Goal: Transaction & Acquisition: Purchase product/service

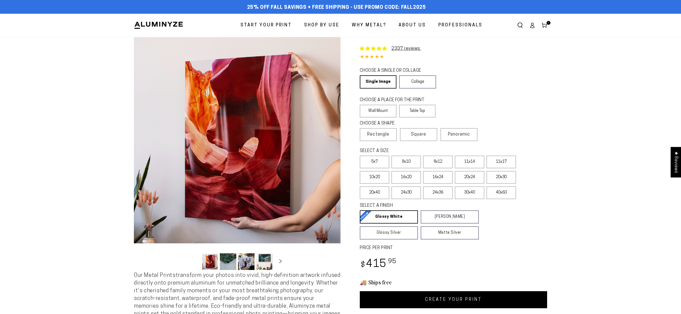
select select "**********"
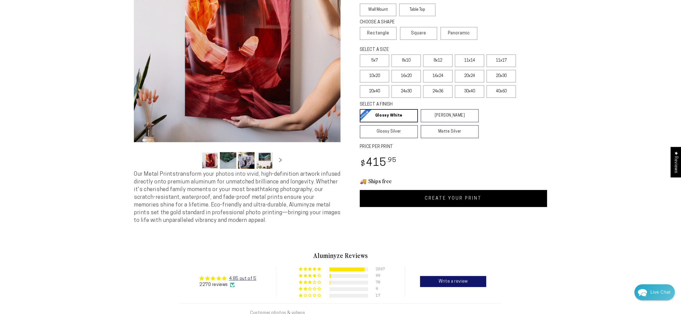
scroll to position [241, 0]
click at [400, 89] on label "24x30" at bounding box center [405, 91] width 29 height 13
click at [443, 75] on label "16x24" at bounding box center [437, 76] width 29 height 13
click at [445, 198] on link "CREATE YOUR PRINT" at bounding box center [453, 198] width 187 height 17
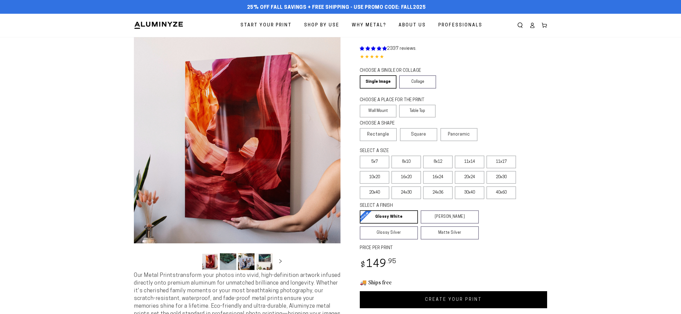
scroll to position [101, 0]
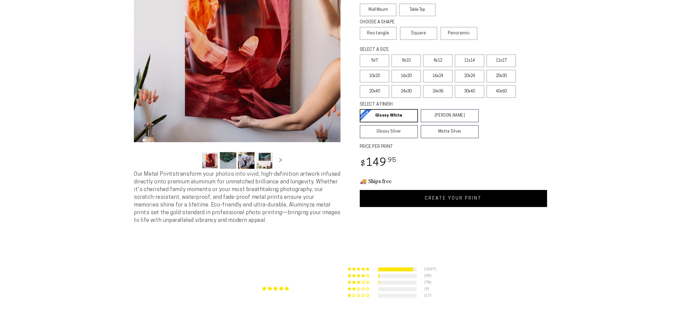
select select "**********"
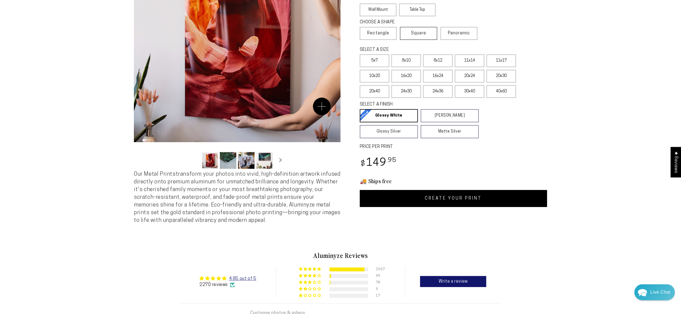
scroll to position [241, 0]
click at [407, 91] on label "24x30" at bounding box center [405, 91] width 29 height 13
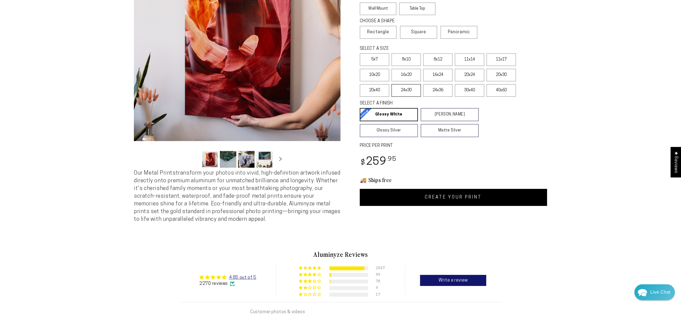
scroll to position [101, 0]
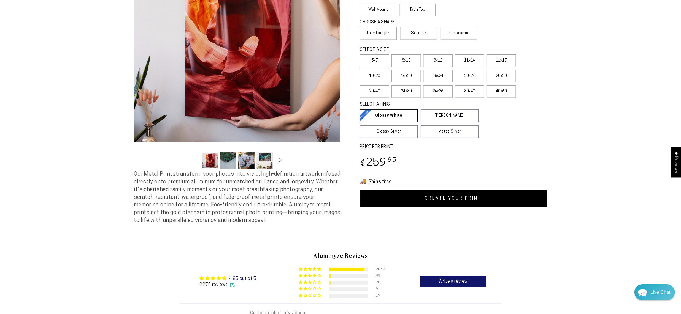
click at [451, 196] on link "CREATE YOUR PRINT" at bounding box center [453, 198] width 187 height 17
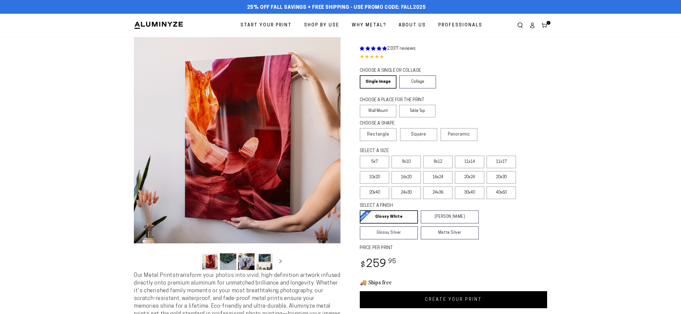
scroll to position [104, 0]
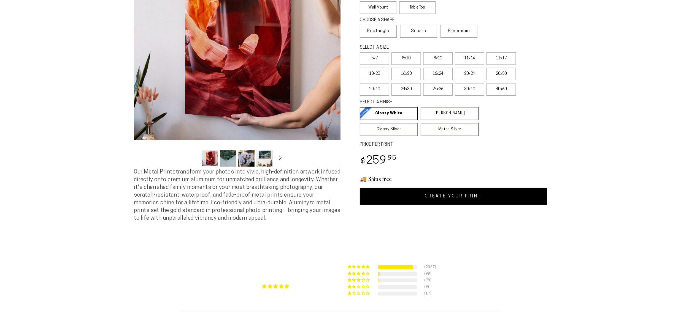
select select "**********"
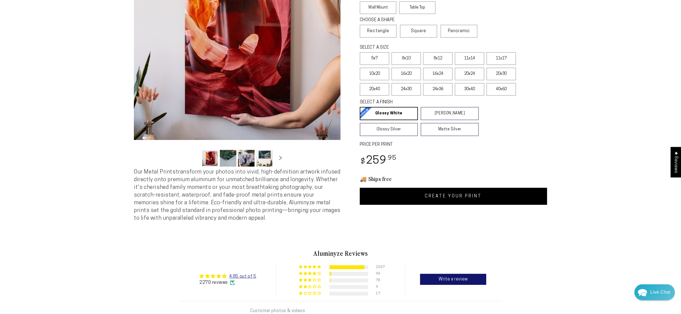
scroll to position [241, 0]
drag, startPoint x: 451, startPoint y: 70, endPoint x: 453, endPoint y: 74, distance: 3.3
click at [454, 71] on div "2337 reviews. Single Product 4.85 / 5.0 (2270) 2270 total reviews CHOOSE A SING…" at bounding box center [443, 69] width 206 height 271
click at [437, 88] on label "24x36" at bounding box center [437, 89] width 29 height 13
click at [433, 194] on link "CREATE YOUR PRINT" at bounding box center [453, 196] width 187 height 17
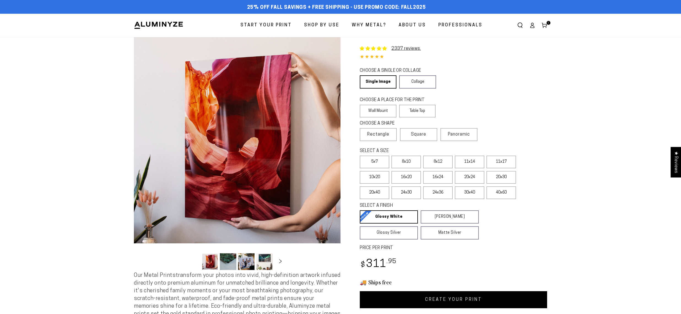
select select "**********"
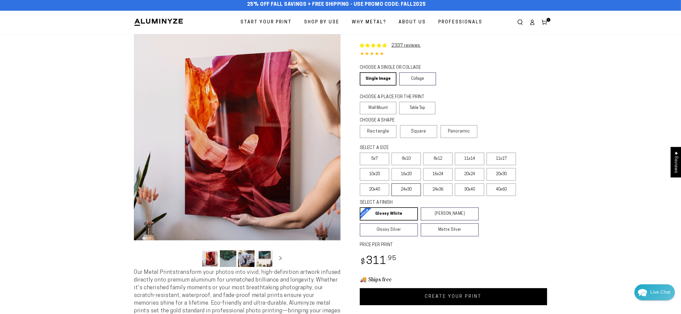
click at [405, 187] on label "24x30" at bounding box center [405, 190] width 29 height 13
click at [475, 294] on link "CREATE YOUR PRINT" at bounding box center [453, 297] width 187 height 17
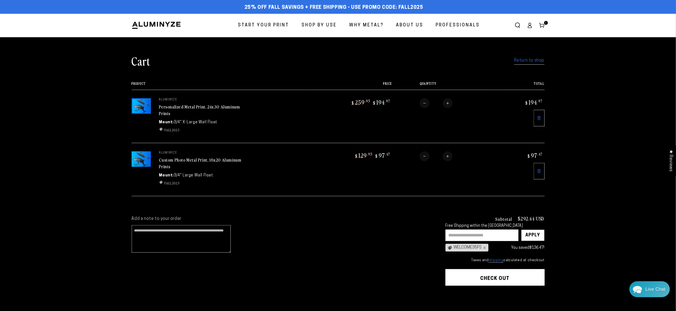
scroll to position [241, 0]
click at [538, 171] on icon at bounding box center [539, 171] width 4 height 4
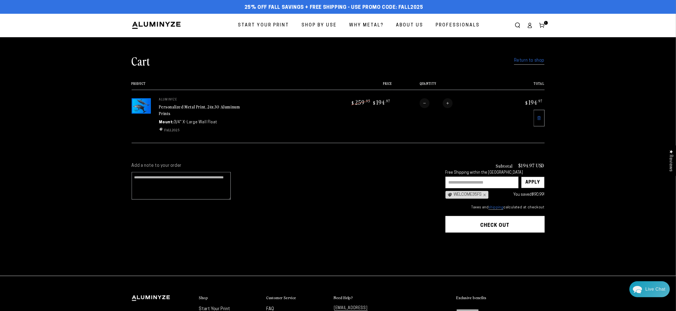
scroll to position [241, 0]
click at [482, 184] on input "text" at bounding box center [481, 183] width 73 height 12
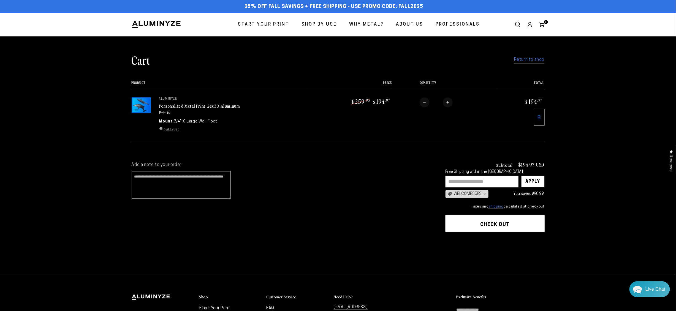
click at [494, 224] on button "Check out" at bounding box center [494, 223] width 99 height 17
